Goal: Transaction & Acquisition: Purchase product/service

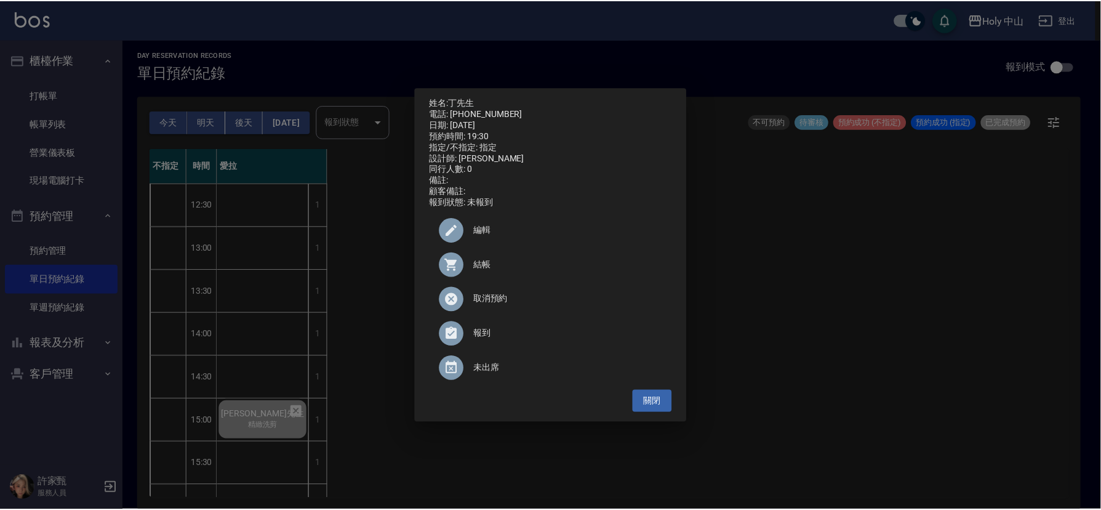
scroll to position [388, 0]
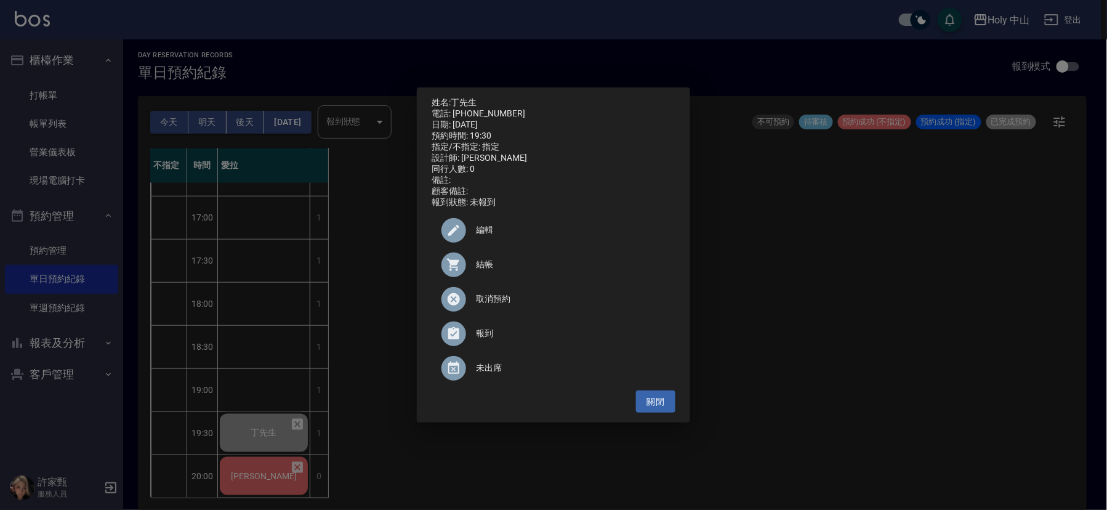
click at [278, 468] on div "姓名: 丁先生 電話: 0928026385 日期: 2025/08/19 預約時間: 19:30 指定/不指定: 指定 設計師: 愛拉 同行人數: 0 備註…" at bounding box center [553, 255] width 1107 height 510
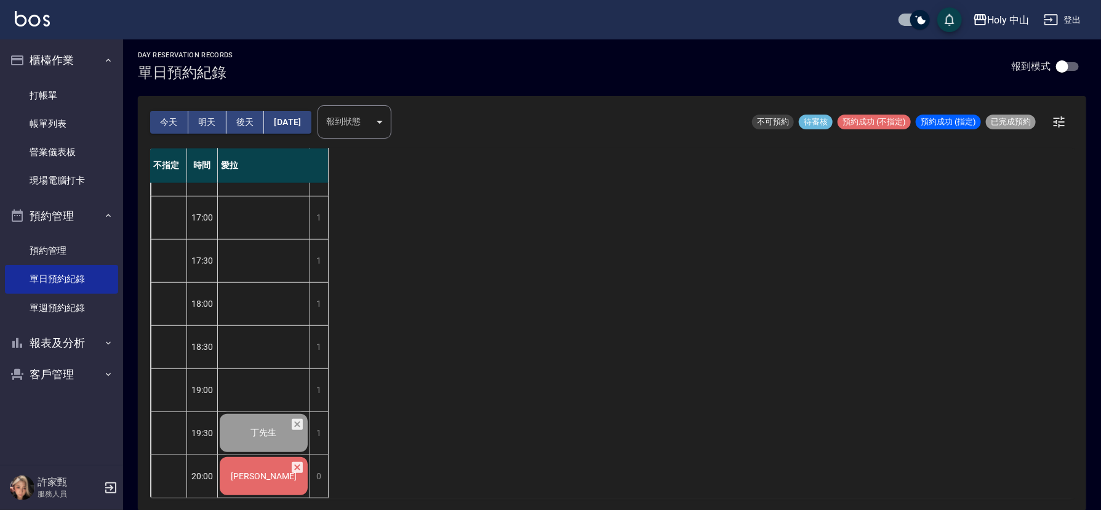
click at [278, 45] on span "[PERSON_NAME]" at bounding box center [264, 39] width 88 height 11
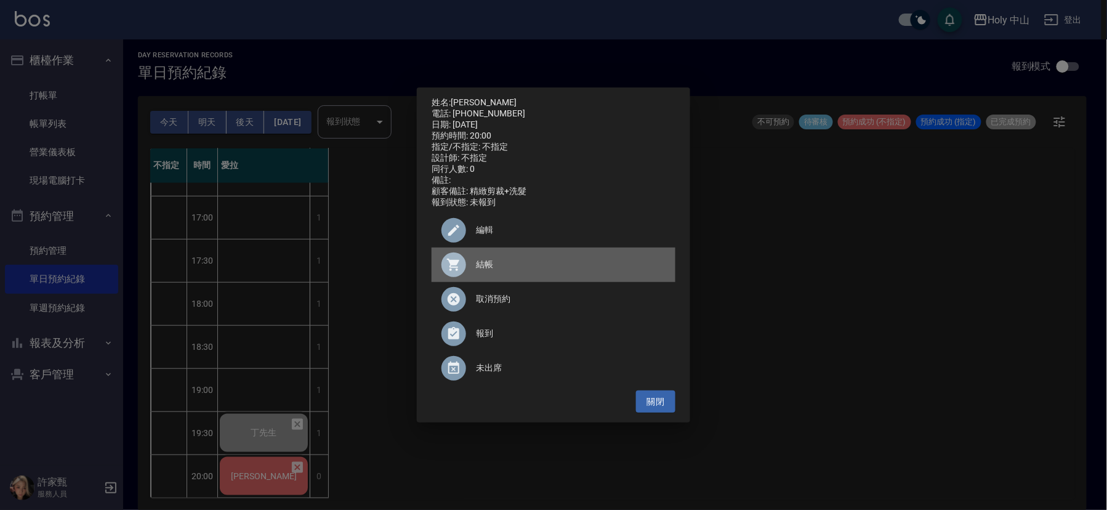
click at [480, 271] on span "結帳" at bounding box center [571, 264] width 190 height 13
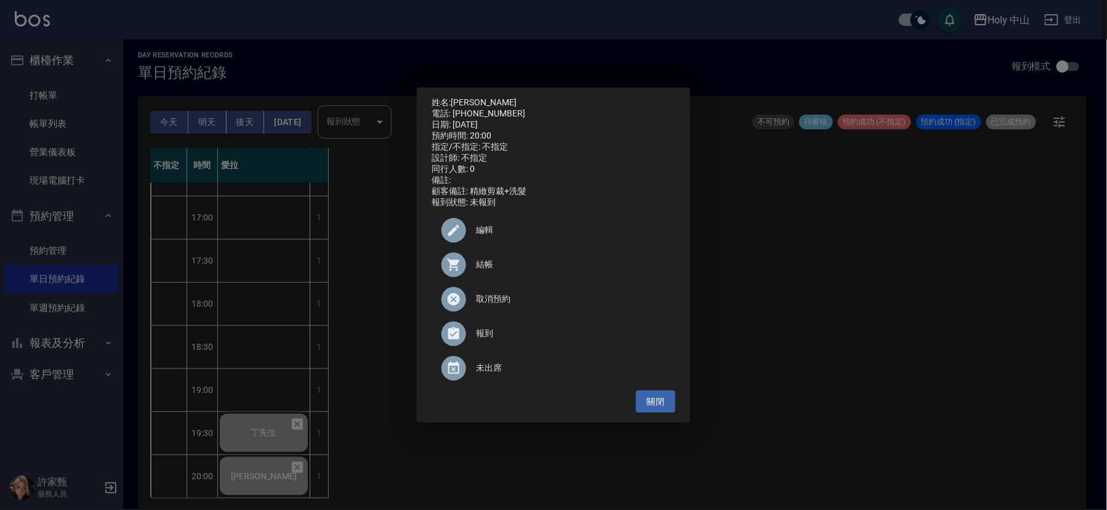
click at [917, 270] on div "姓名: 陳建華 電話: 0933280440 日期: 2025/08/19 預約時間: 20:00 指定/不指定: 不指定 設計師: 不指定 同行人數: 0 …" at bounding box center [553, 255] width 1107 height 510
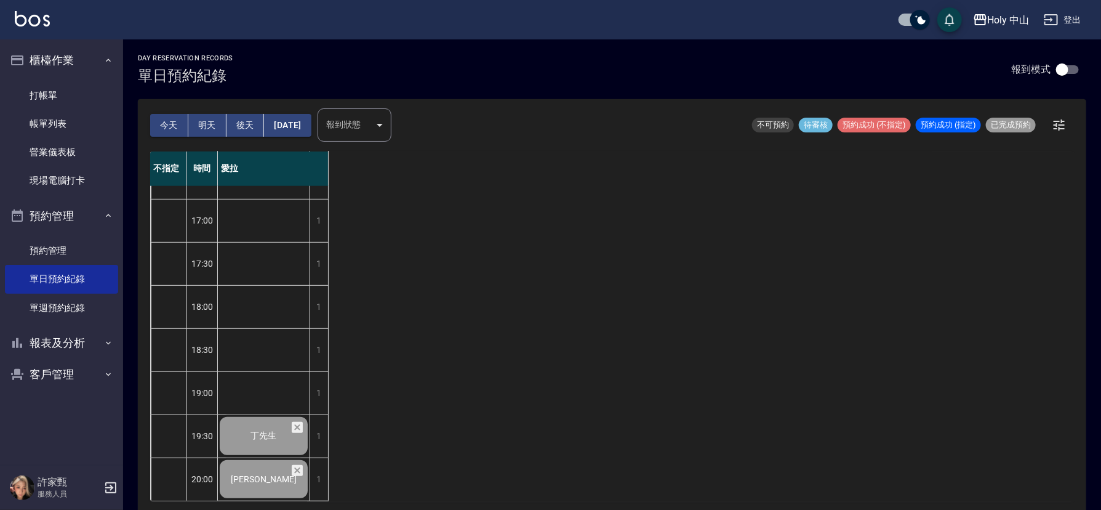
scroll to position [3, 0]
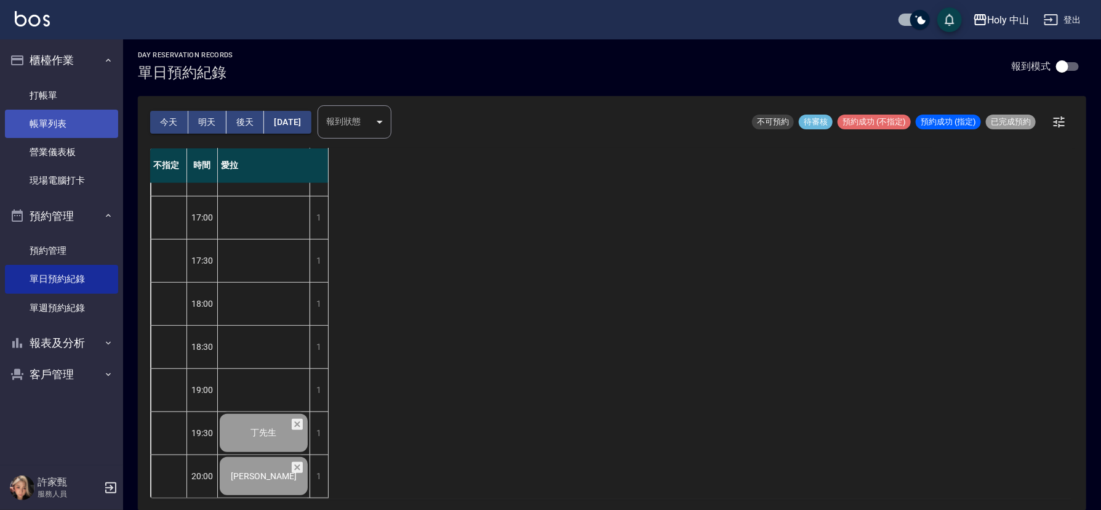
click at [81, 123] on link "帳單列表" at bounding box center [61, 124] width 113 height 28
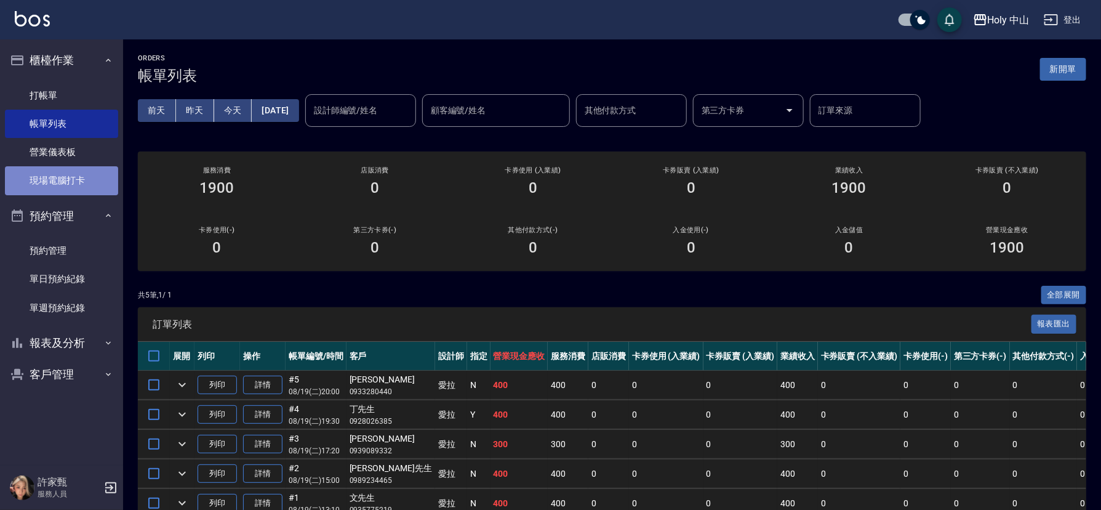
click at [68, 183] on link "現場電腦打卡" at bounding box center [61, 180] width 113 height 28
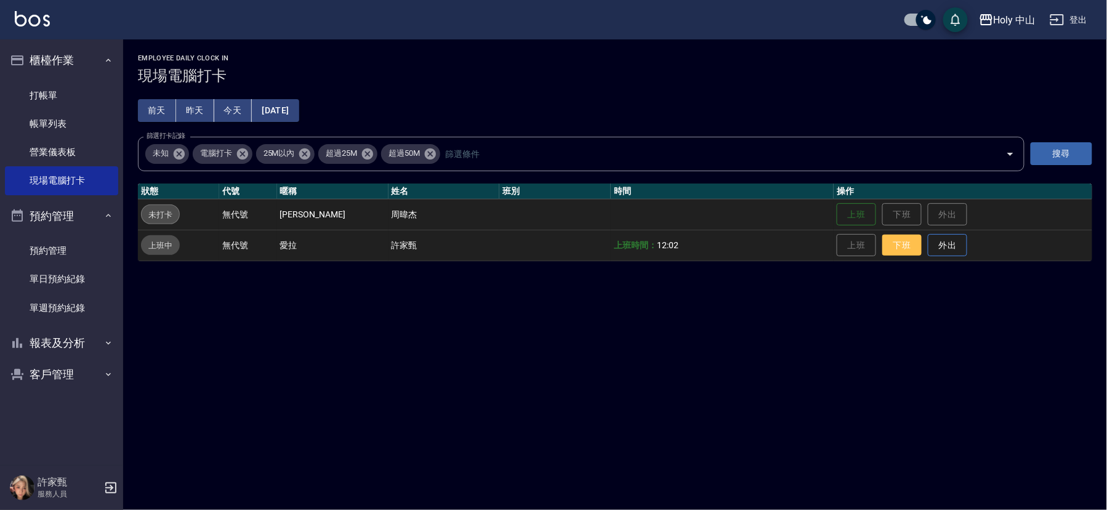
click at [886, 247] on button "下班" at bounding box center [901, 246] width 39 height 22
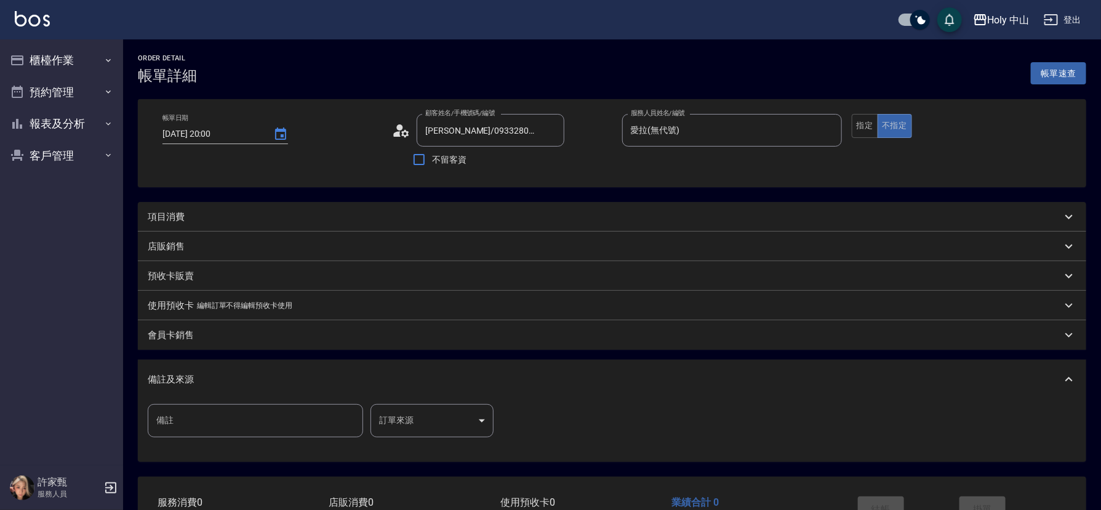
click at [276, 217] on div "項目消費" at bounding box center [605, 217] width 914 height 13
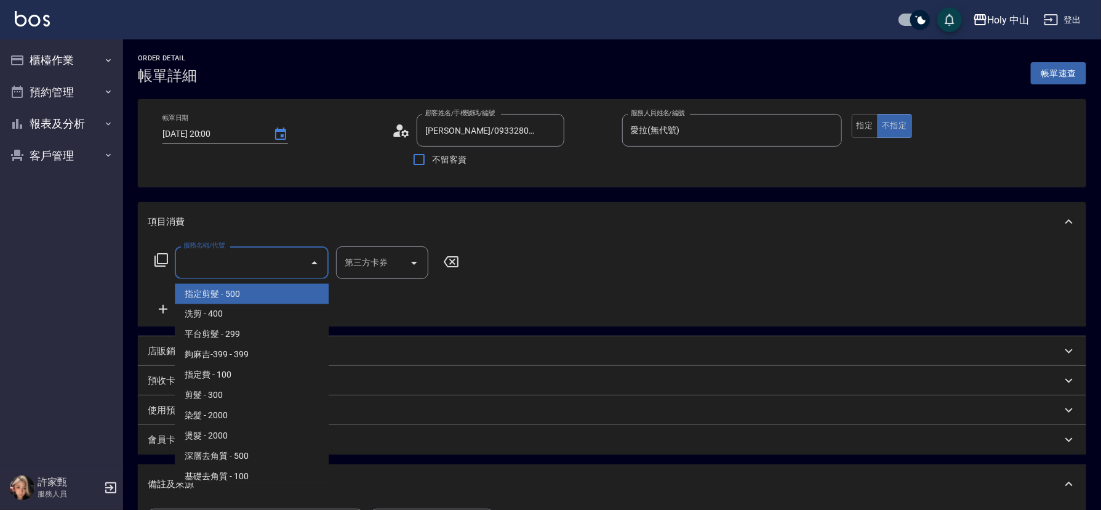
click at [255, 267] on input "服務名稱/代號" at bounding box center [242, 263] width 124 height 22
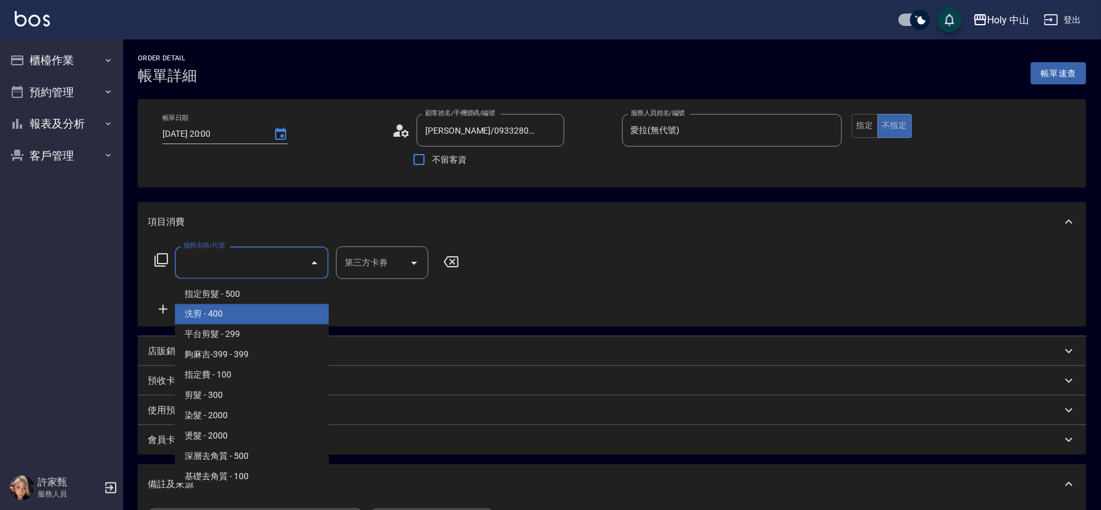
click at [241, 315] on span "洗剪 - 400" at bounding box center [252, 314] width 154 height 20
type input "洗剪(3)"
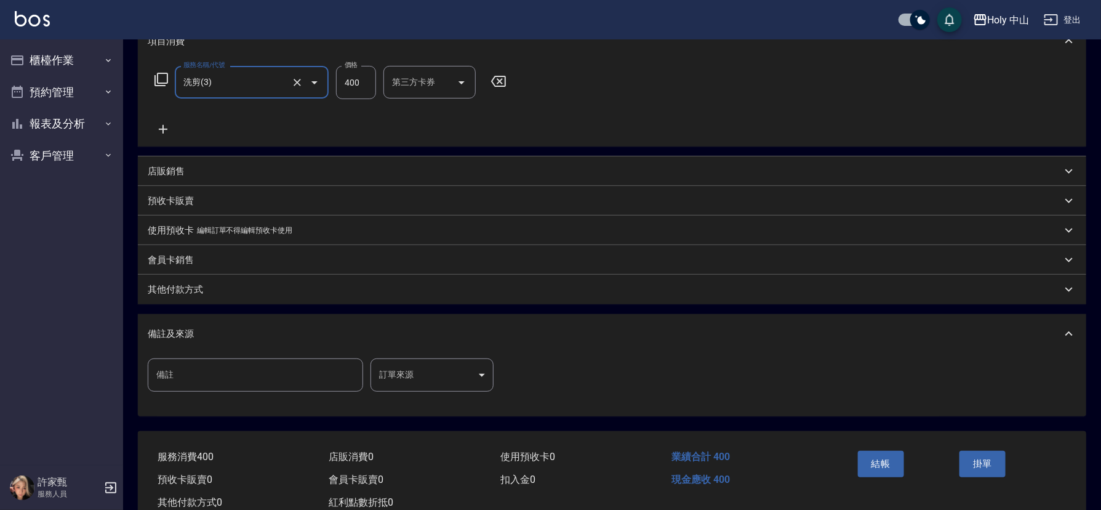
scroll to position [185, 0]
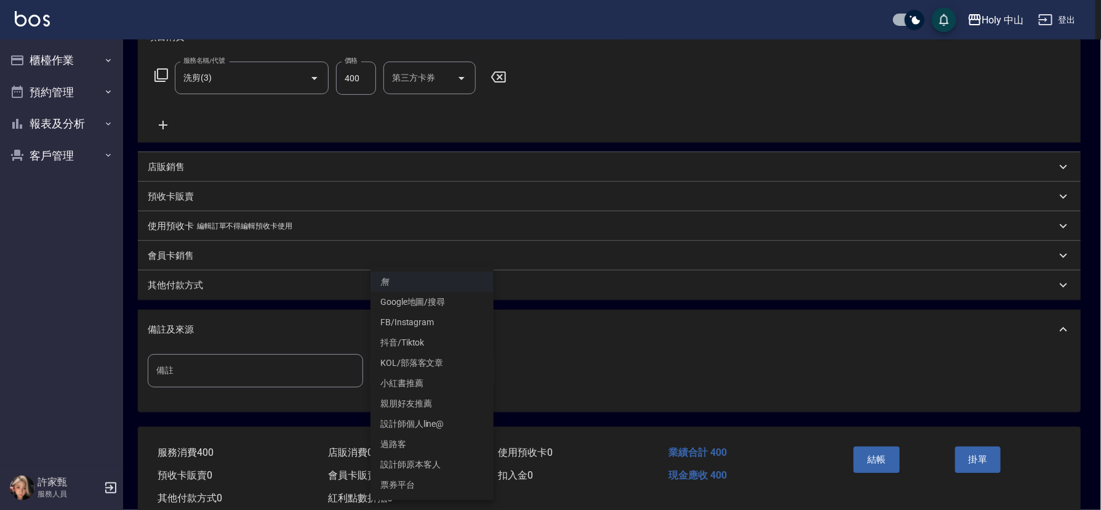
click at [419, 370] on body "Holy 中山 登出 櫃檯作業 打帳單 帳單列表 營業儀表板 現場電腦打卡 預約管理 預約管理 單日預約紀錄 單週預約紀錄 報表及分析 報表目錄 店家日報表 …" at bounding box center [550, 177] width 1101 height 724
click at [434, 461] on li "設計師原本客人" at bounding box center [432, 464] width 123 height 20
type input "設計師原本客人"
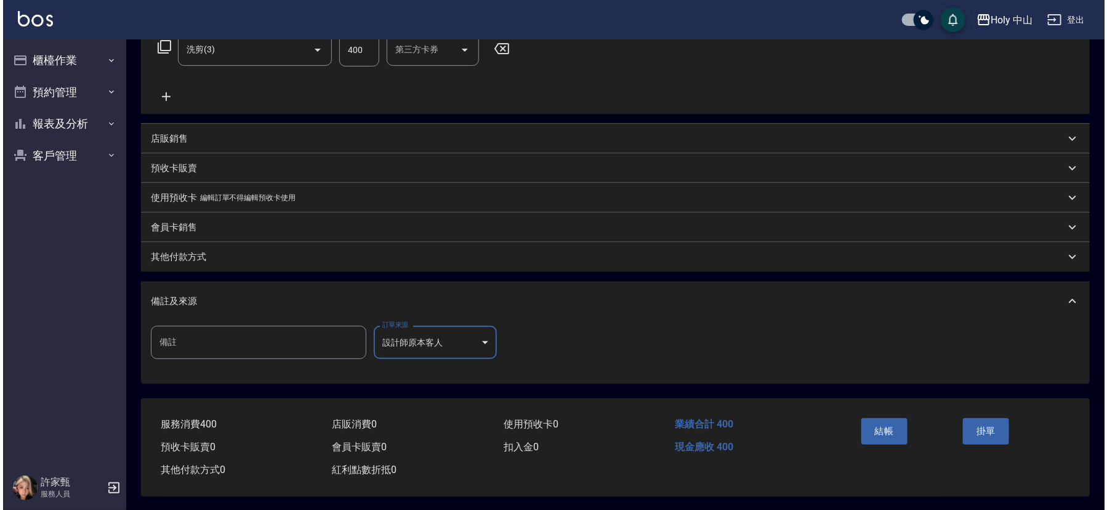
scroll to position [219, 0]
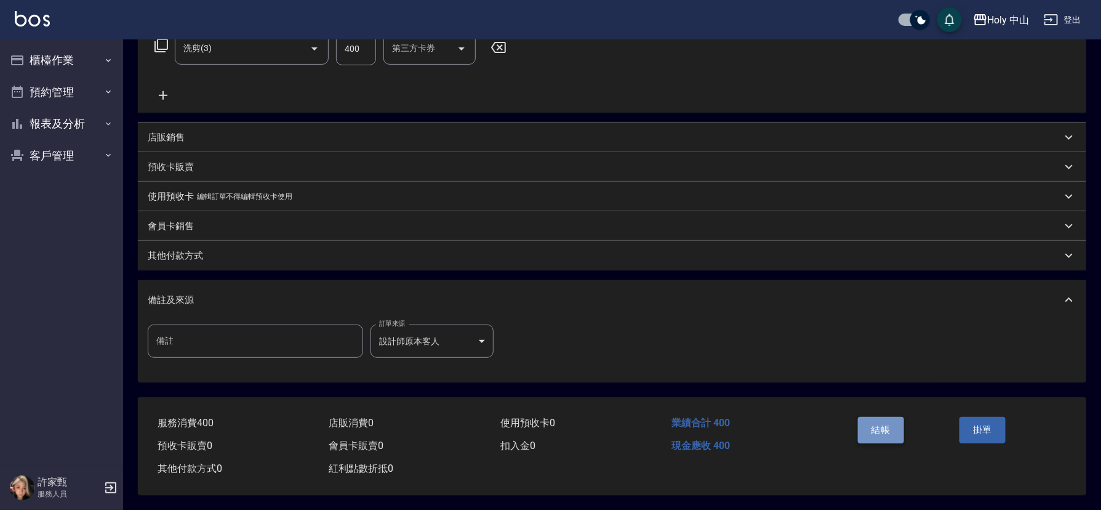
click at [878, 425] on button "結帳" at bounding box center [881, 430] width 46 height 26
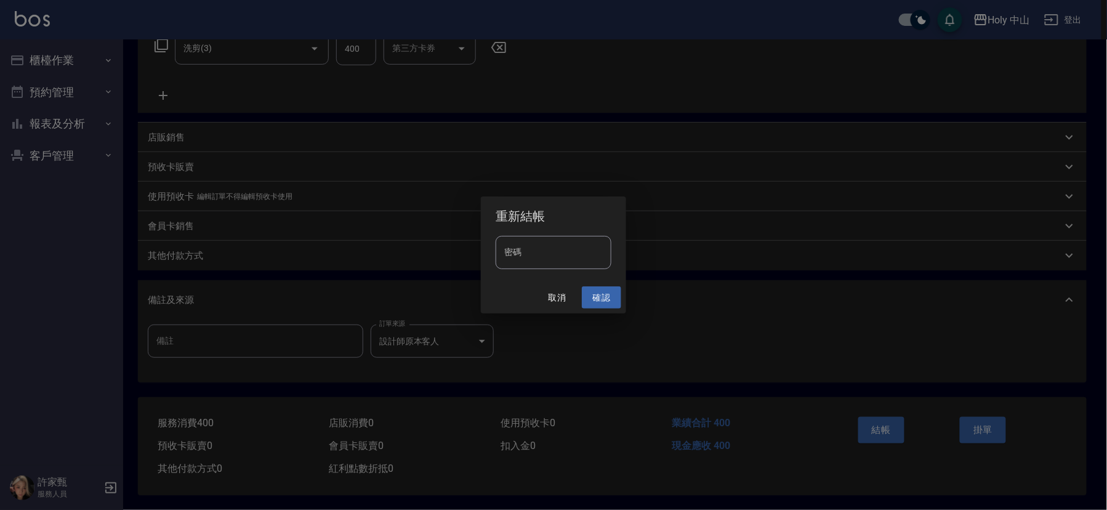
click at [594, 295] on button "確認" at bounding box center [601, 297] width 39 height 23
